Goal: Task Accomplishment & Management: Use online tool/utility

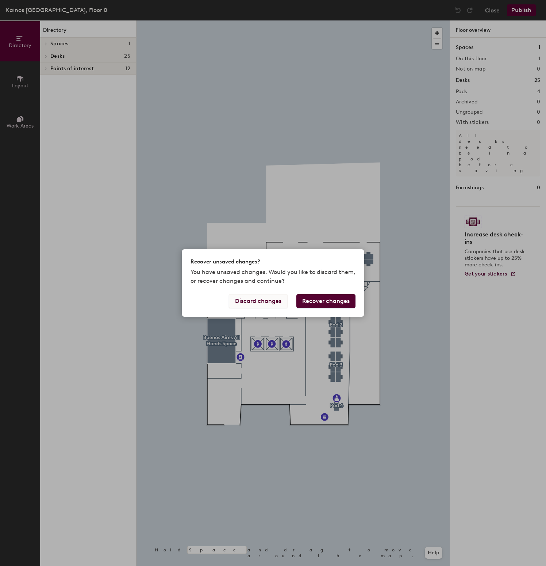
click at [236, 294] on button "Discard changes" at bounding box center [258, 301] width 59 height 14
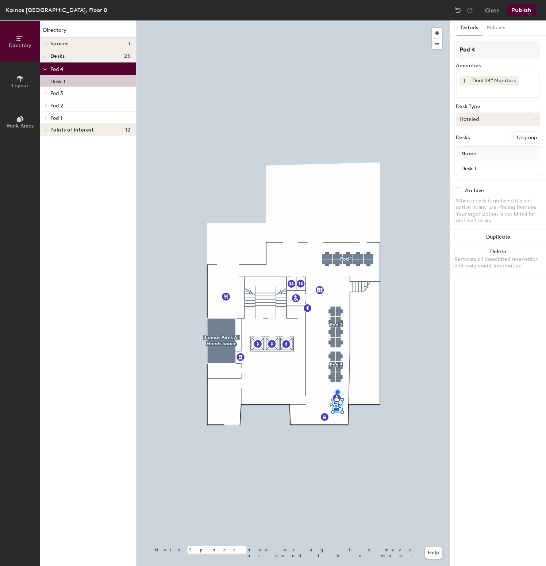
click at [487, 123] on button "Hoteled" at bounding box center [498, 118] width 84 height 13
click at [483, 125] on button "Hoteled" at bounding box center [498, 118] width 84 height 13
click at [477, 140] on div "Assigned" at bounding box center [492, 141] width 73 height 11
click at [478, 125] on button "Assigned" at bounding box center [498, 118] width 84 height 13
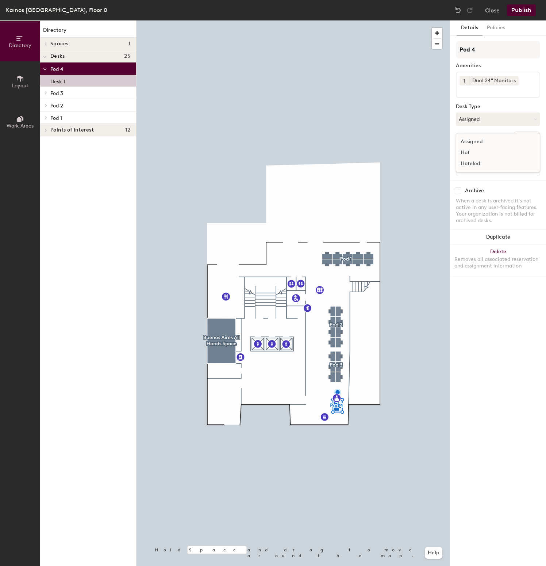
click at [474, 162] on div "Hoteled" at bounding box center [492, 163] width 73 height 11
click at [487, 10] on button "Close" at bounding box center [492, 10] width 15 height 12
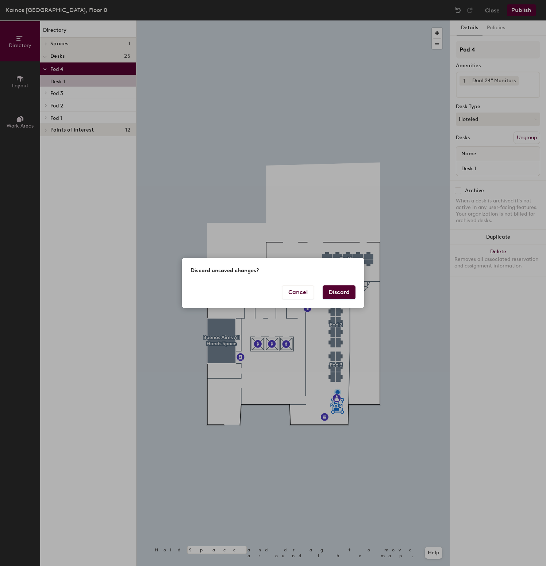
click at [338, 293] on button "Discard" at bounding box center [339, 292] width 33 height 14
